Goal: Task Accomplishment & Management: Use online tool/utility

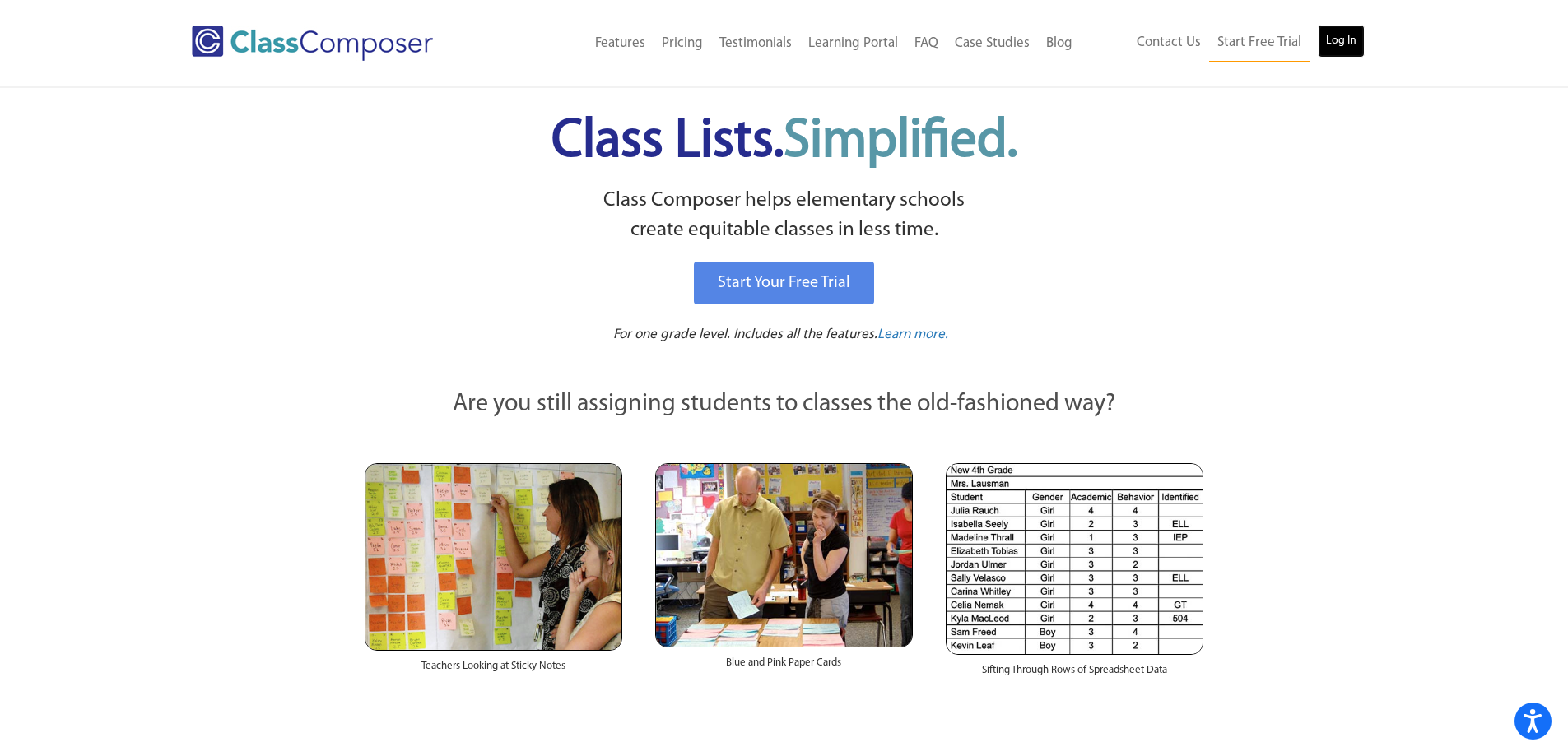
click at [1325, 39] on link "Log In" at bounding box center [1341, 41] width 47 height 33
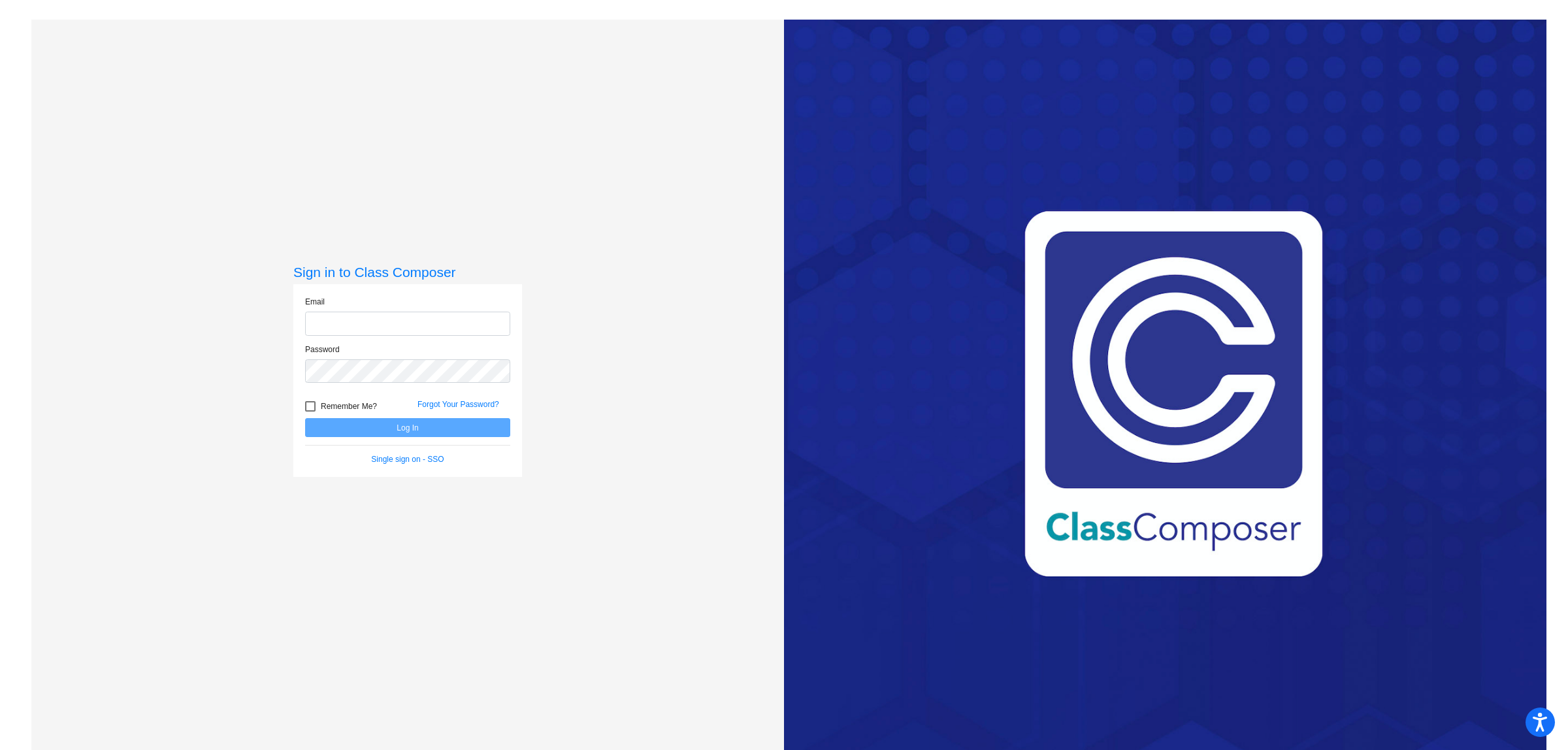
type input "drutter@cuttensd.org"
click at [383, 429] on button "Log In" at bounding box center [408, 427] width 205 height 19
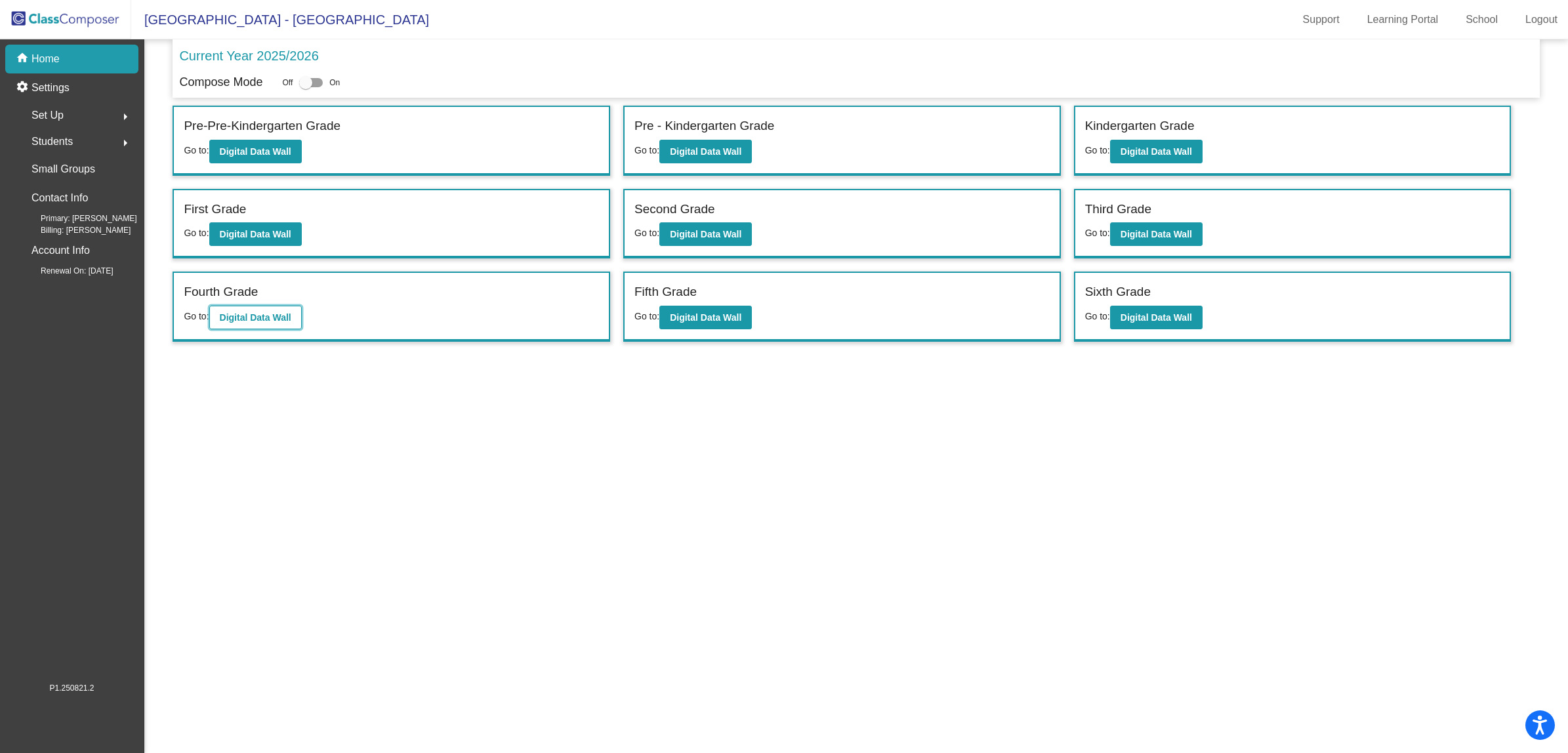
click at [289, 320] on button "Digital Data Wall" at bounding box center [255, 317] width 92 height 23
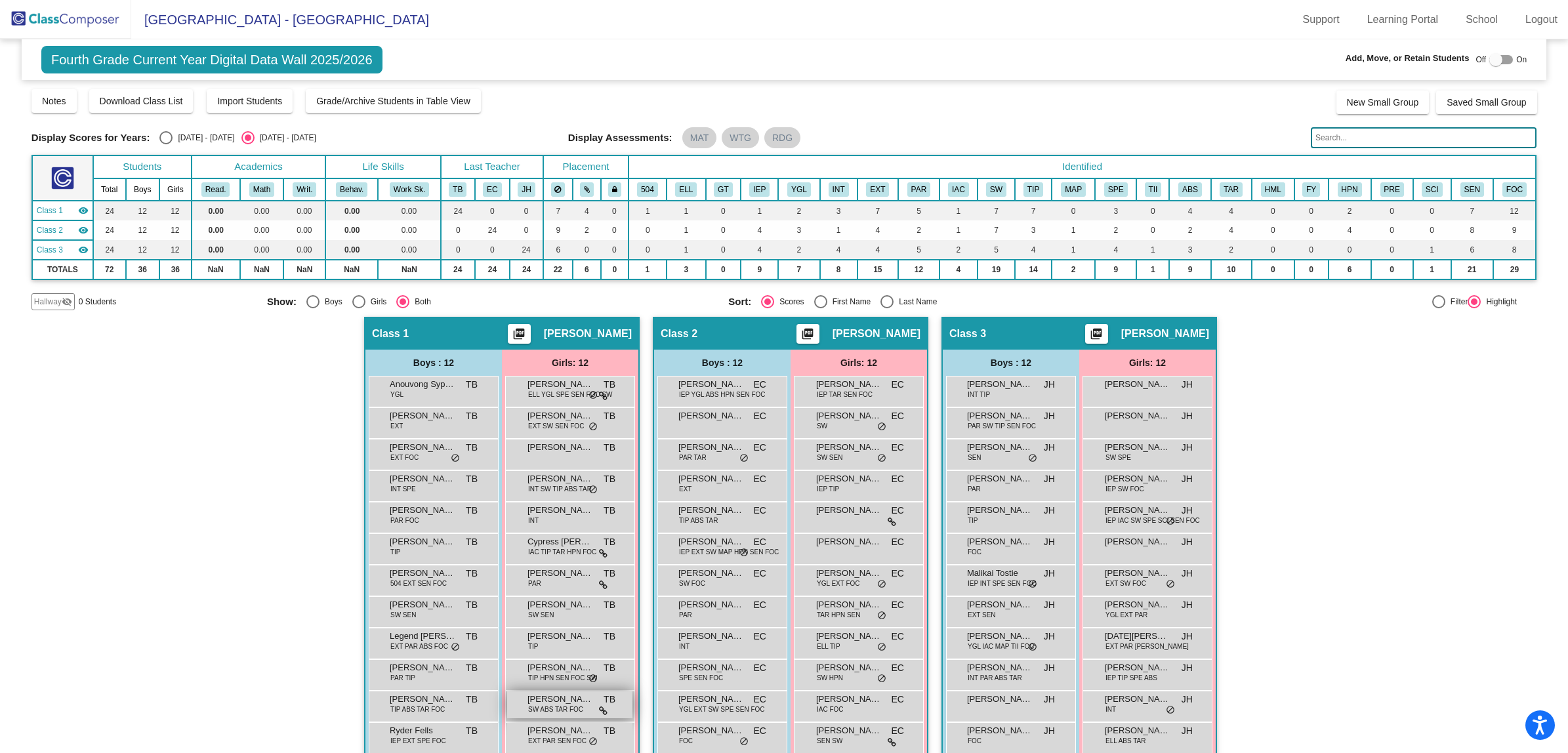
scroll to position [18, 0]
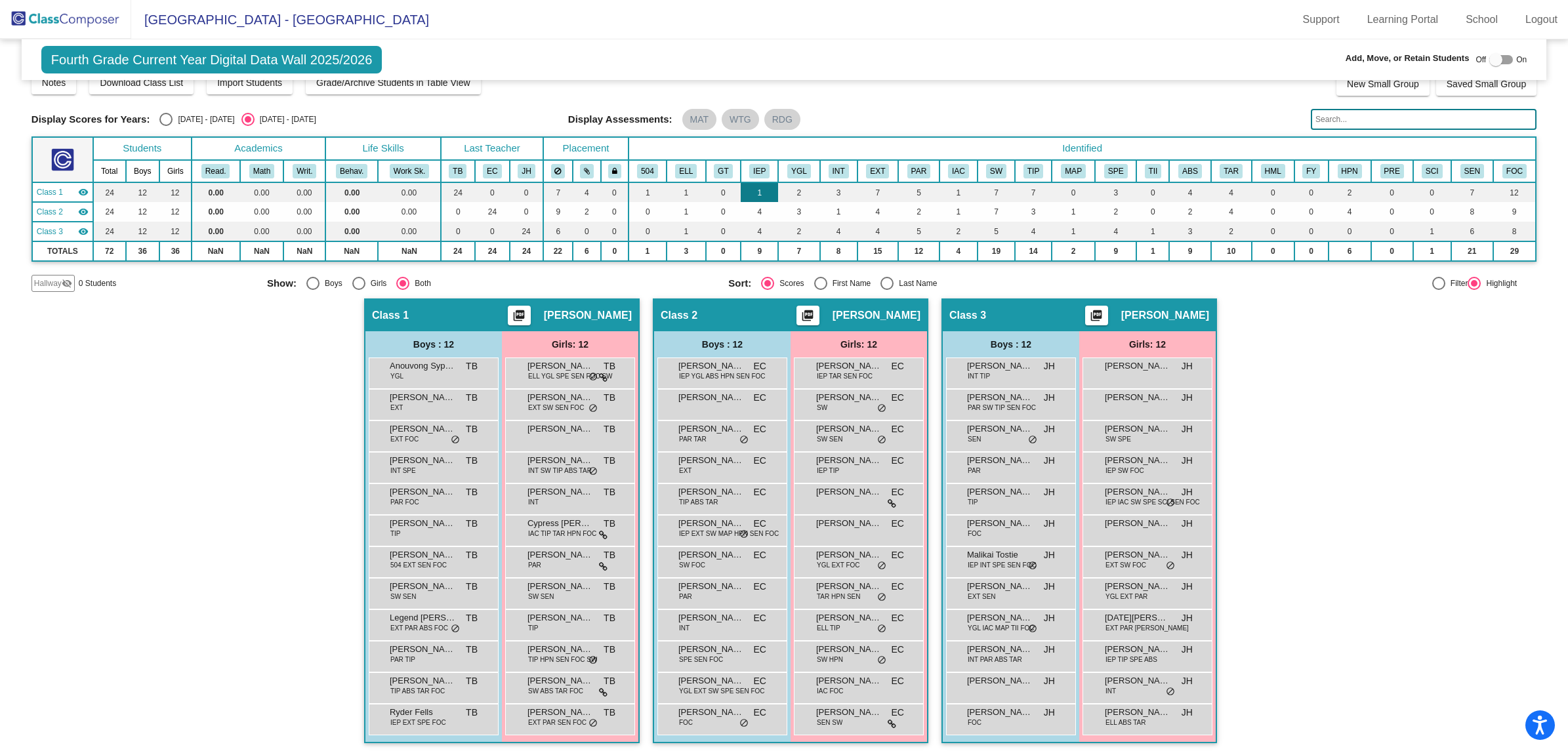
click at [755, 188] on td "1" at bounding box center [759, 192] width 37 height 20
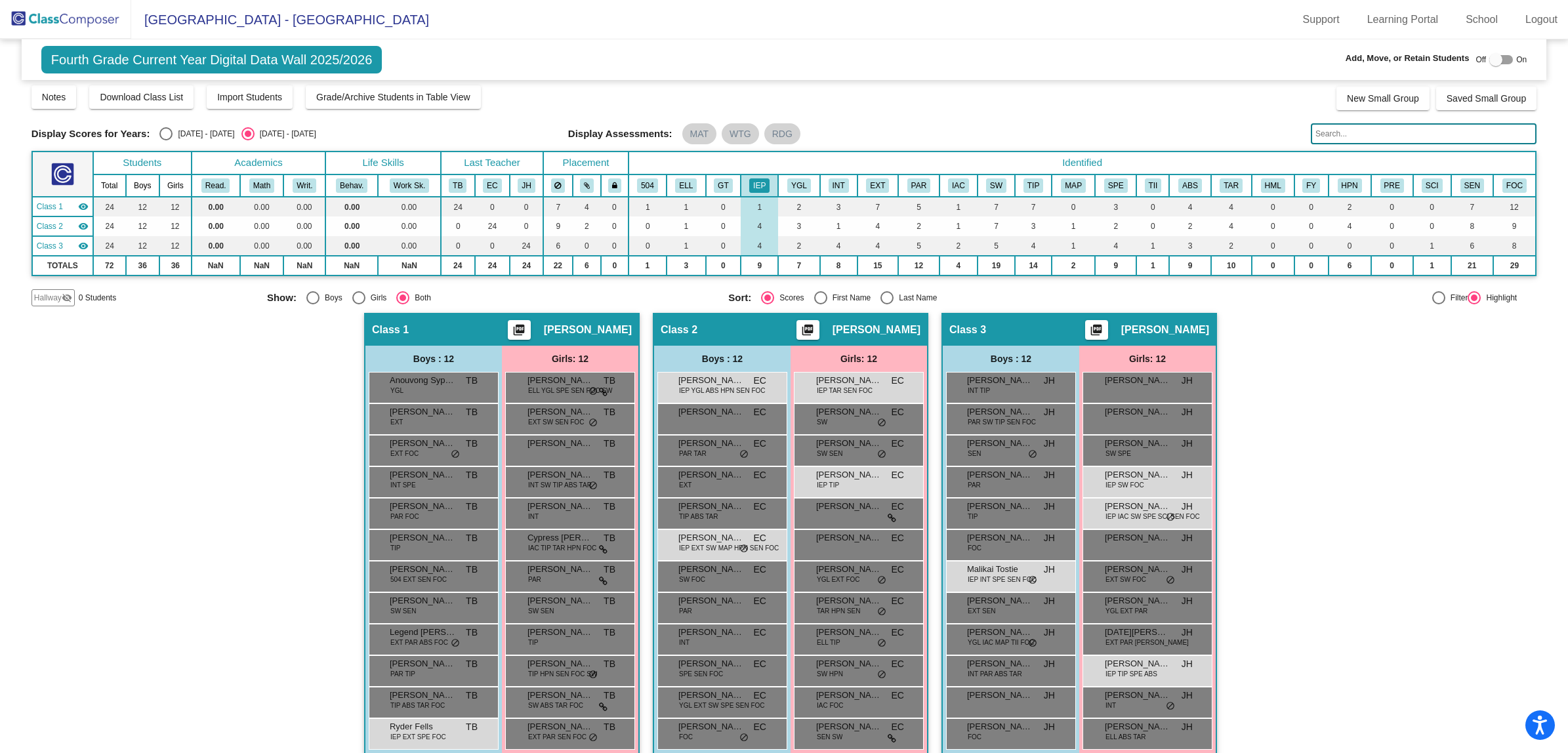
scroll to position [0, 0]
